Goal: Obtain resource: Download file/media

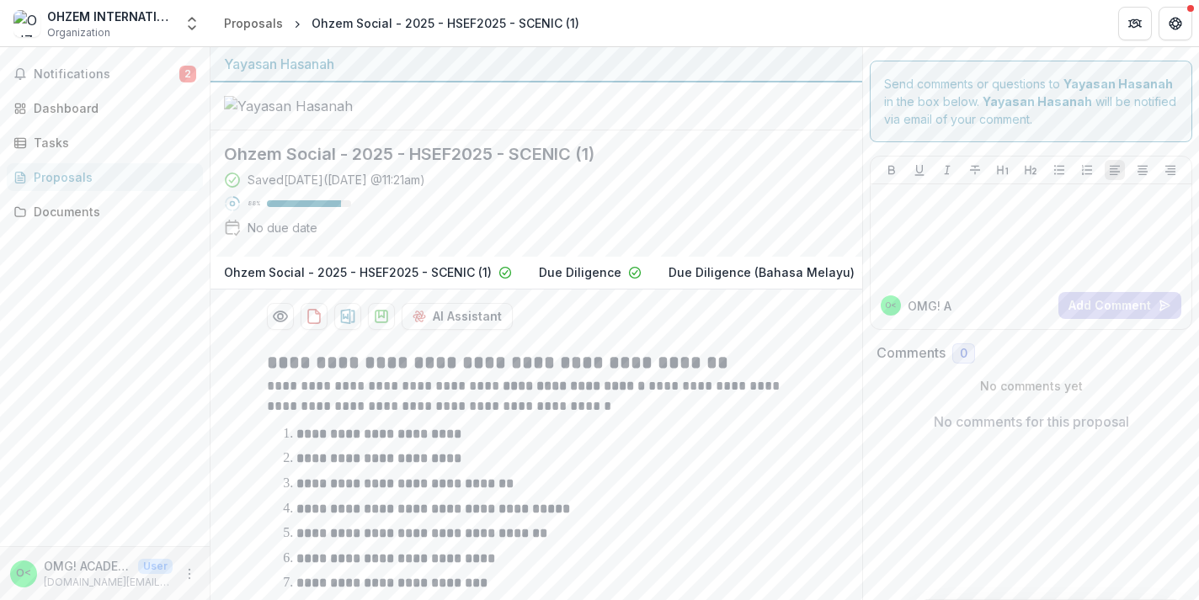
scroll to position [40, 0]
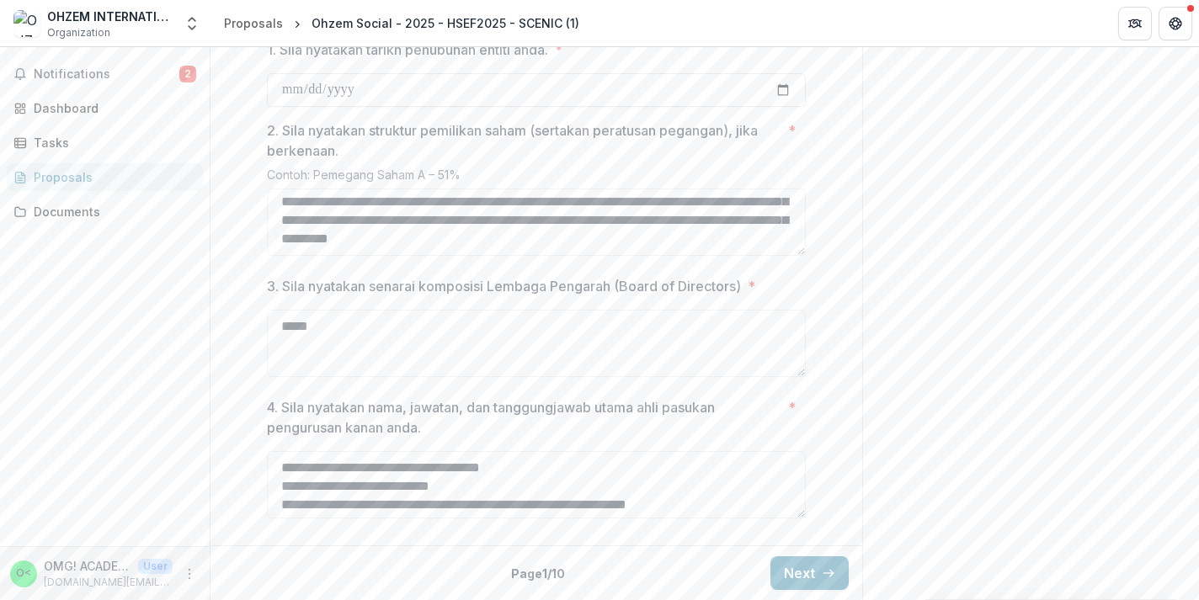
click at [123, 172] on div "Proposals" at bounding box center [112, 177] width 156 height 18
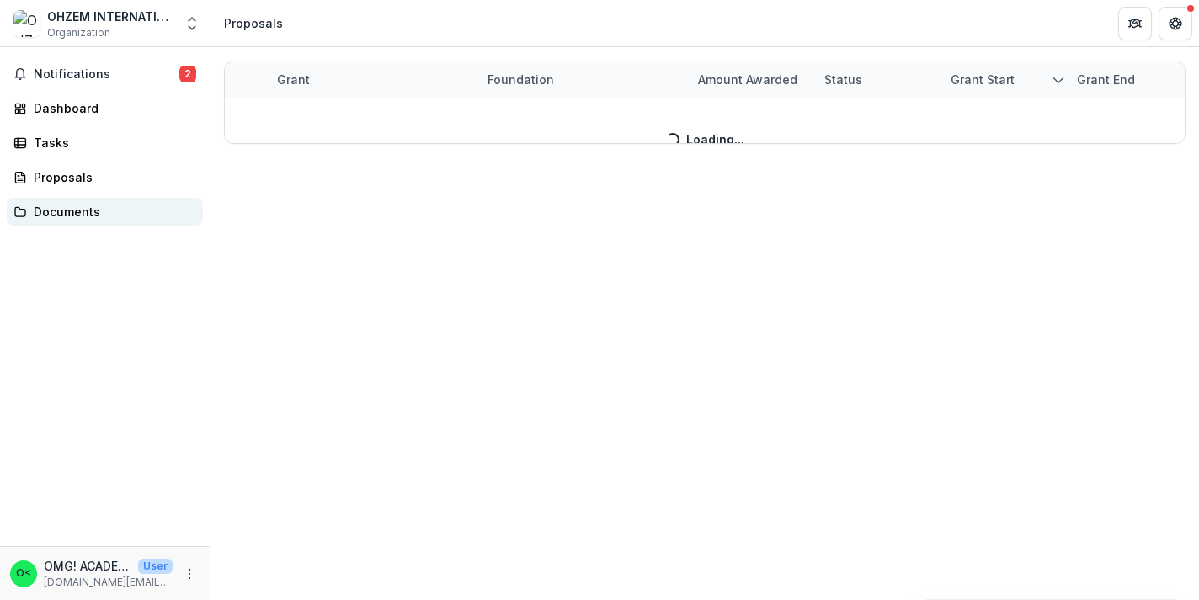
click at [116, 210] on div "Documents" at bounding box center [112, 212] width 156 height 18
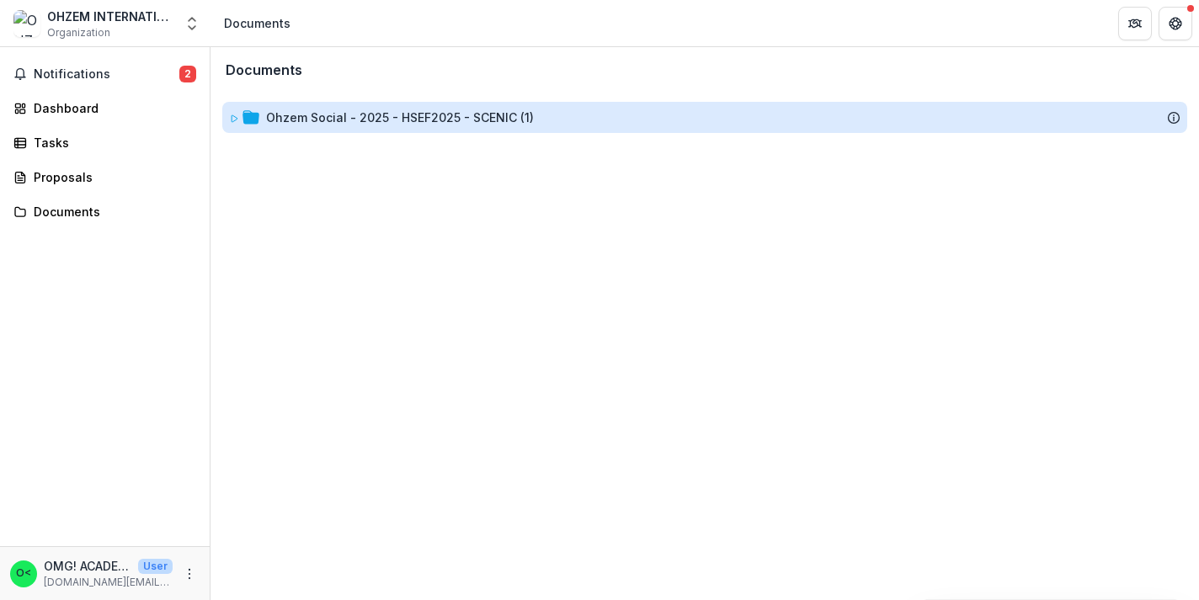
click at [326, 124] on div "Ohzem Social - 2025 - HSEF2025 - SCENIC (1)" at bounding box center [400, 118] width 268 height 18
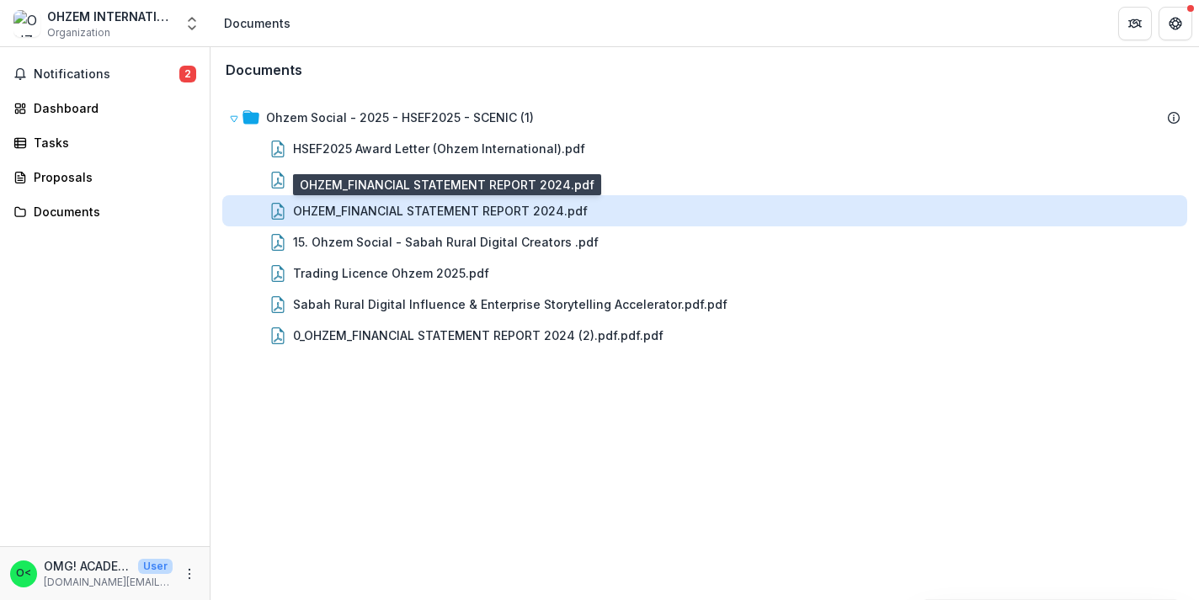
click at [487, 215] on div "OHZEM_FINANCIAL STATEMENT REPORT 2024.pdf" at bounding box center [440, 211] width 295 height 18
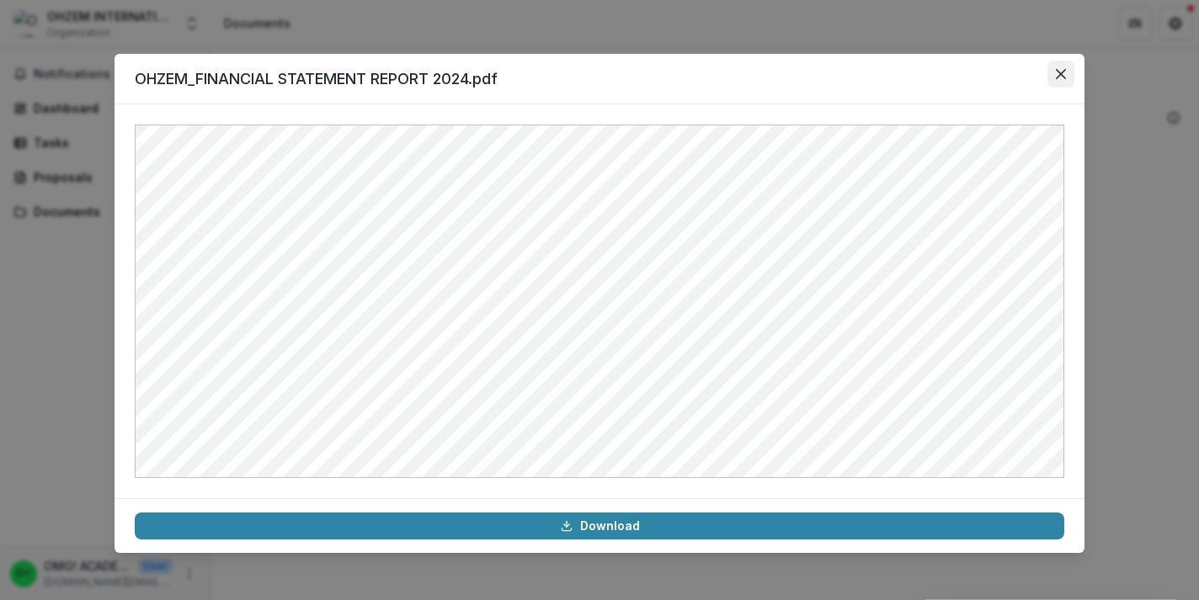
click at [1061, 77] on icon "Close" at bounding box center [1061, 74] width 10 height 10
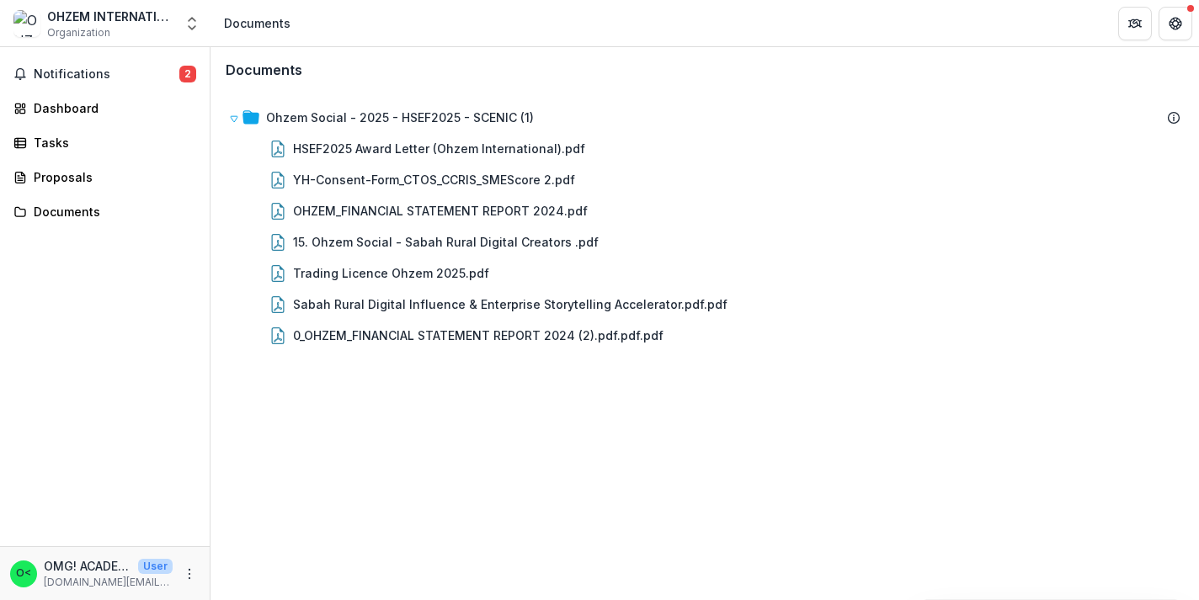
click at [1067, 483] on div "Documents Ohzem Social - 2025 - HSEF2025 - SCENIC (1) HSEF2025 Award Letter (Oh…" at bounding box center [704, 323] width 988 height 553
